Goal: Information Seeking & Learning: Learn about a topic

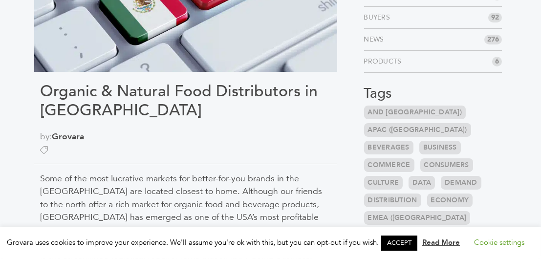
scroll to position [196, 0]
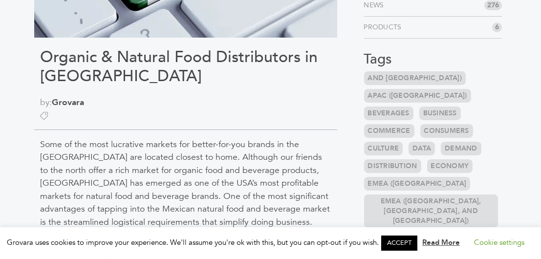
click at [414, 107] on link "Beverages" at bounding box center [388, 114] width 49 height 14
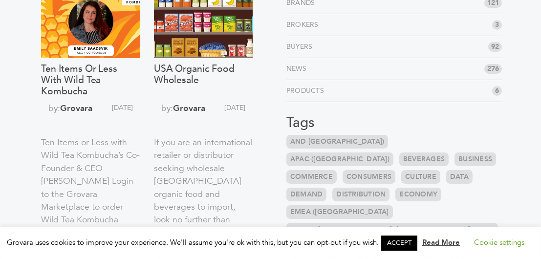
scroll to position [147, 0]
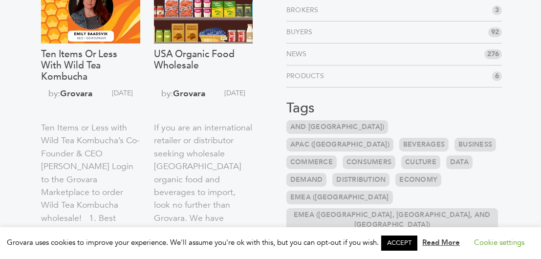
click at [305, 191] on link "EMEA ([GEOGRAPHIC_DATA]" at bounding box center [340, 198] width 107 height 14
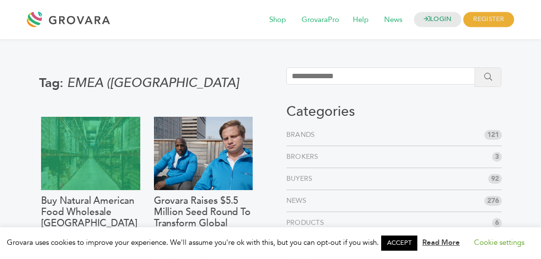
click at [113, 163] on div at bounding box center [90, 153] width 99 height 73
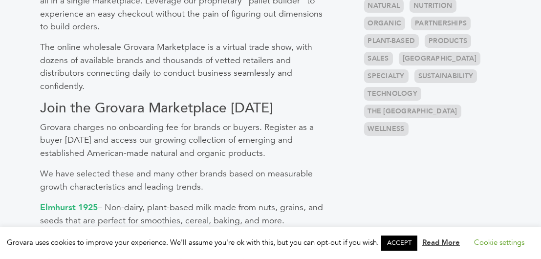
scroll to position [636, 0]
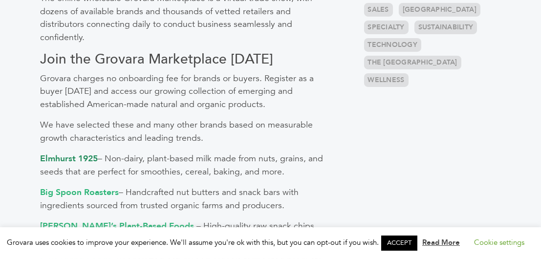
click at [66, 153] on strong "Elmhurst 1925" at bounding box center [69, 159] width 58 height 12
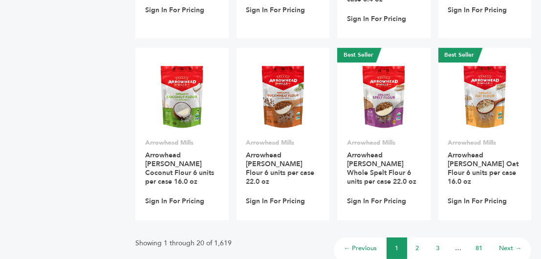
scroll to position [831, 0]
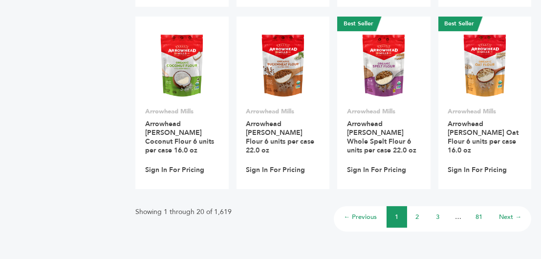
click at [418, 213] on link "2" at bounding box center [417, 217] width 3 height 9
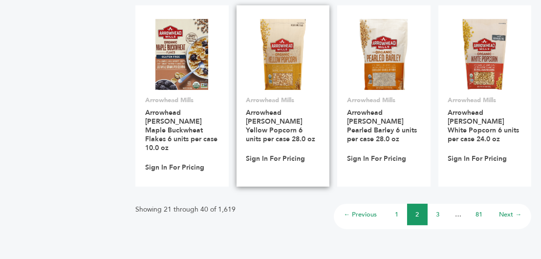
scroll to position [880, 0]
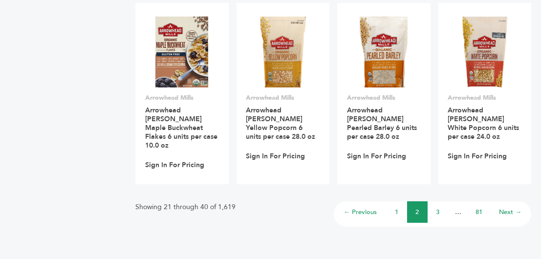
click at [437, 208] on link "3" at bounding box center [438, 212] width 3 height 9
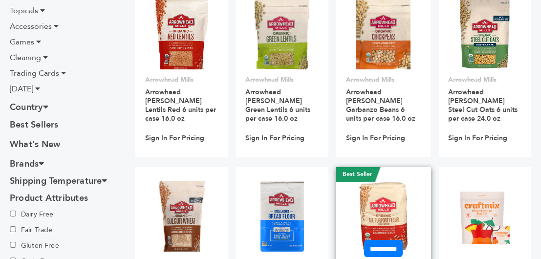
scroll to position [391, 0]
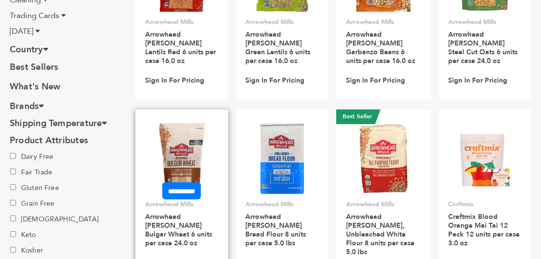
click at [179, 136] on img at bounding box center [182, 158] width 46 height 70
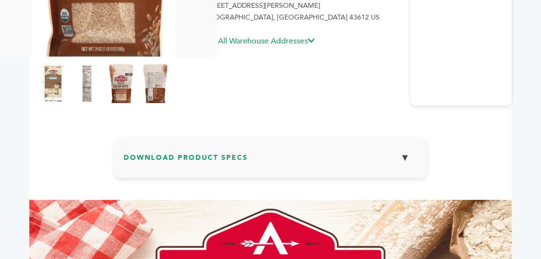
scroll to position [293, 0]
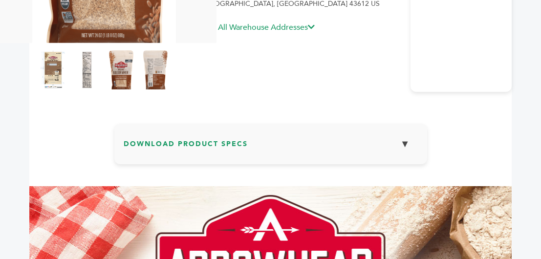
drag, startPoint x: 284, startPoint y: 202, endPoint x: 290, endPoint y: 201, distance: 6.4
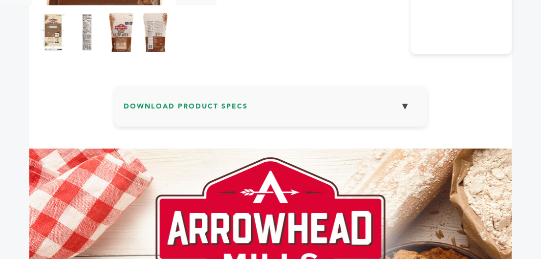
scroll to position [326, 0]
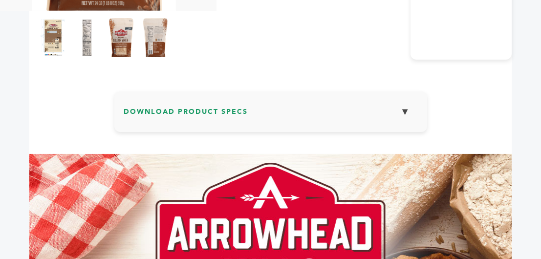
click at [405, 109] on button "▼" at bounding box center [405, 111] width 24 height 21
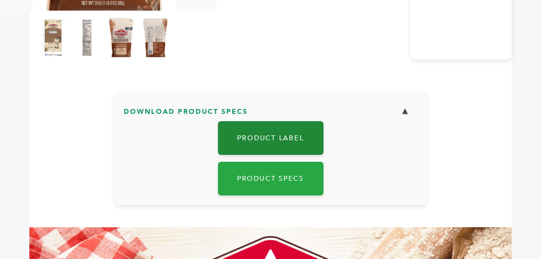
click at [284, 140] on link "Product Label" at bounding box center [271, 138] width 106 height 34
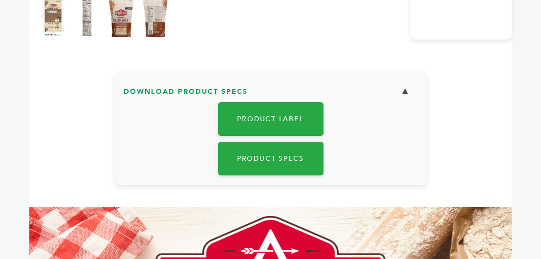
scroll to position [350, 0]
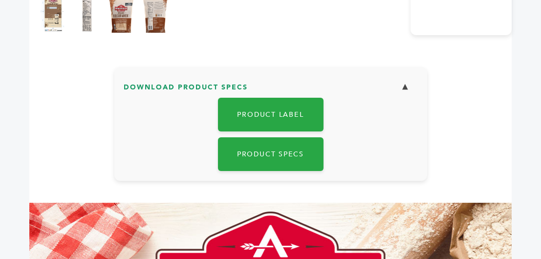
click at [404, 88] on button "▼" at bounding box center [405, 87] width 24 height 21
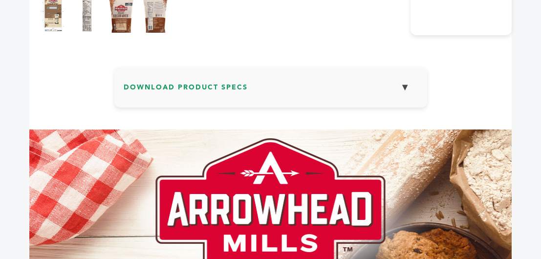
click at [404, 83] on button "▼" at bounding box center [405, 87] width 24 height 21
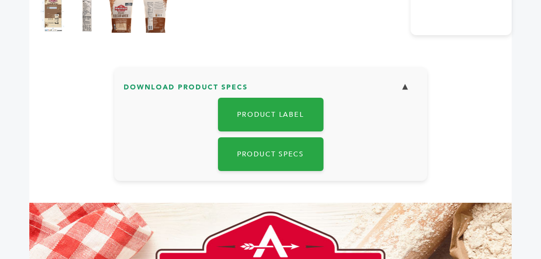
click at [404, 83] on button "▼" at bounding box center [405, 87] width 24 height 21
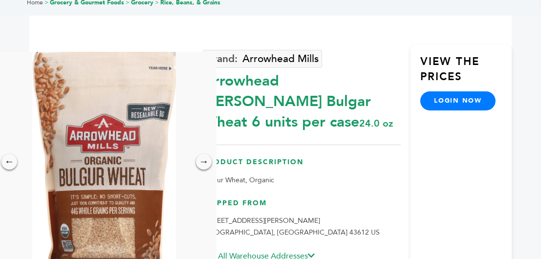
scroll to position [0, 0]
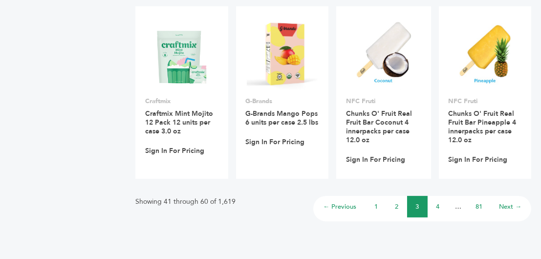
scroll to position [880, 0]
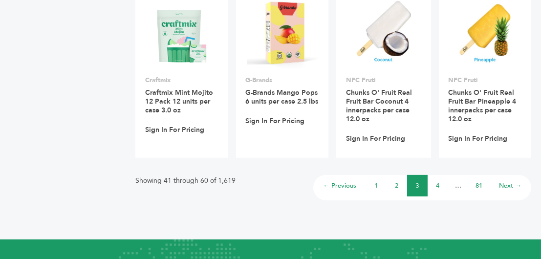
click at [437, 181] on link "4" at bounding box center [438, 185] width 3 height 9
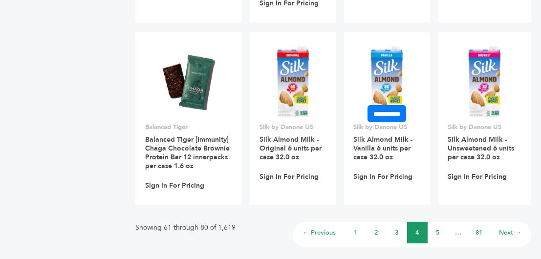
scroll to position [880, 0]
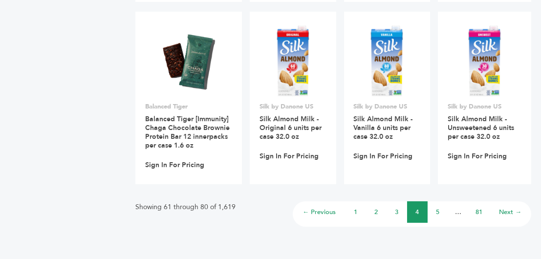
click at [436, 221] on li "5" at bounding box center [438, 212] width 21 height 22
click at [438, 217] on link "5" at bounding box center [438, 212] width 3 height 9
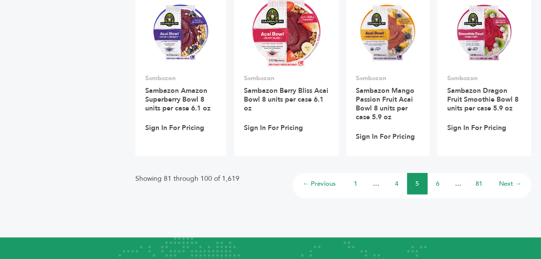
scroll to position [929, 0]
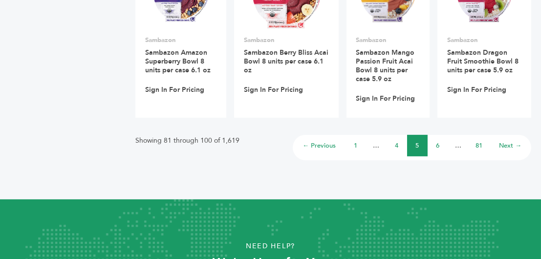
click at [438, 144] on link "6" at bounding box center [438, 145] width 3 height 9
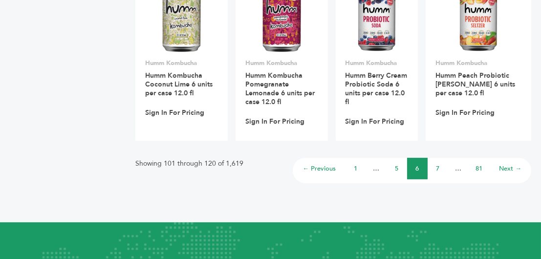
scroll to position [929, 0]
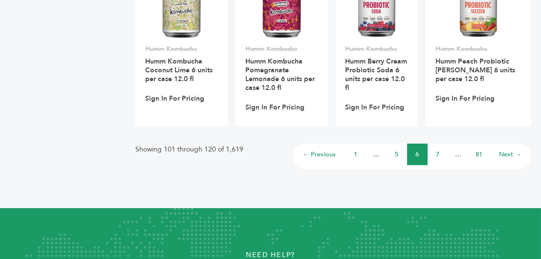
click at [438, 153] on link "7" at bounding box center [438, 154] width 3 height 9
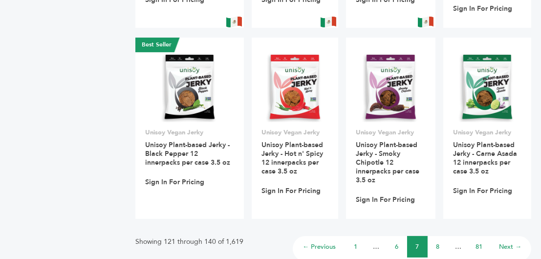
scroll to position [929, 0]
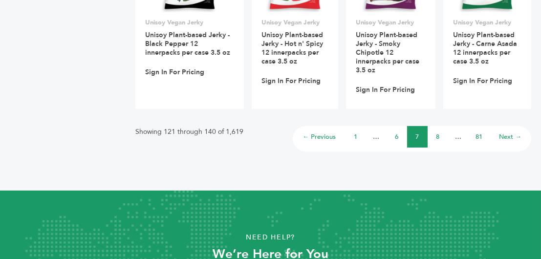
click at [438, 133] on link "8" at bounding box center [438, 137] width 3 height 9
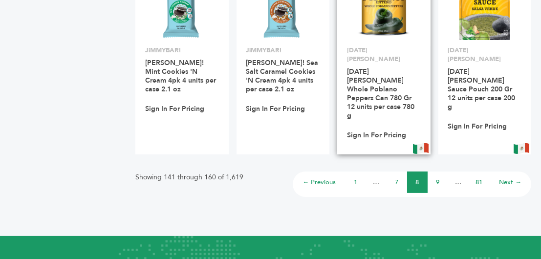
scroll to position [929, 0]
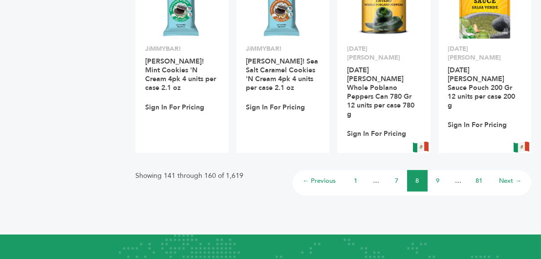
click at [511, 177] on link "Next →" at bounding box center [510, 181] width 22 height 9
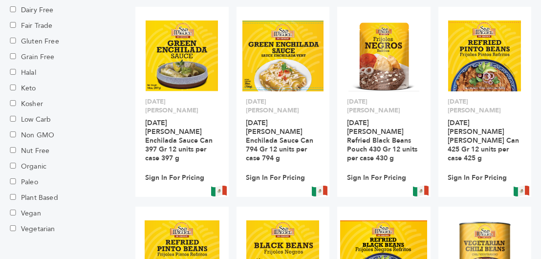
scroll to position [587, 0]
